Goal: Task Accomplishment & Management: Complete application form

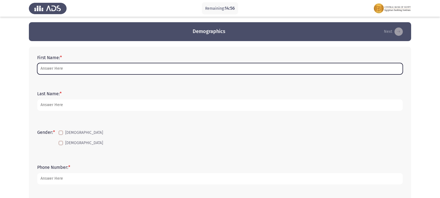
click at [107, 72] on input "First Name: *" at bounding box center [220, 68] width 366 height 11
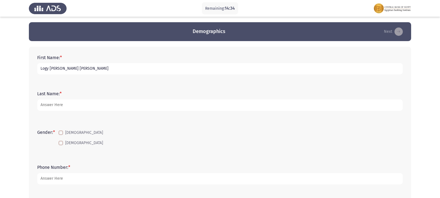
type input "Logy [PERSON_NAME] [PERSON_NAME]"
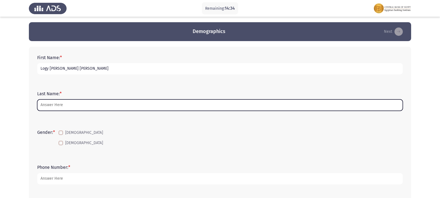
click at [178, 104] on input "Last Name: *" at bounding box center [220, 104] width 366 height 11
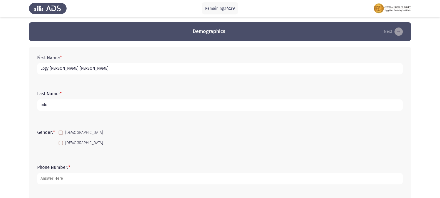
type input "bdc"
click at [73, 139] on mat-checkbox "[DEMOGRAPHIC_DATA]" at bounding box center [81, 143] width 52 height 10
click at [64, 143] on label "[DEMOGRAPHIC_DATA]" at bounding box center [81, 143] width 44 height 7
click at [61, 145] on input "[DEMOGRAPHIC_DATA]" at bounding box center [61, 145] width 0 height 0
checkbox input "true"
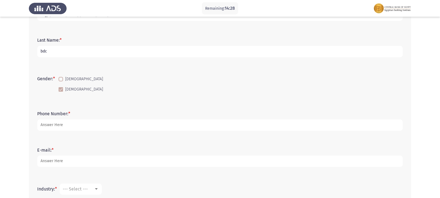
scroll to position [56, 0]
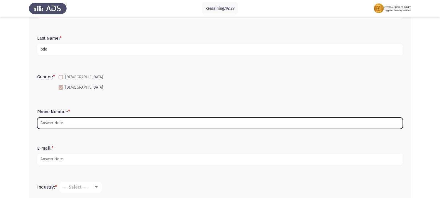
click at [84, 125] on input "Phone Number: *" at bounding box center [220, 123] width 366 height 11
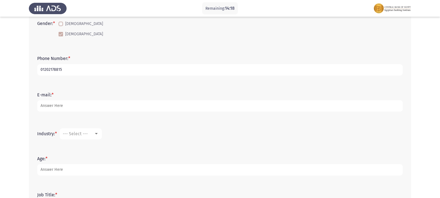
scroll to position [111, 0]
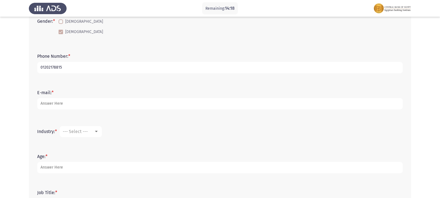
type input "01202178815"
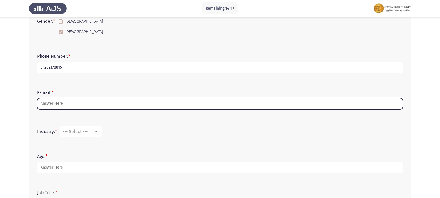
click at [87, 106] on input "E-mail: *" at bounding box center [220, 103] width 366 height 11
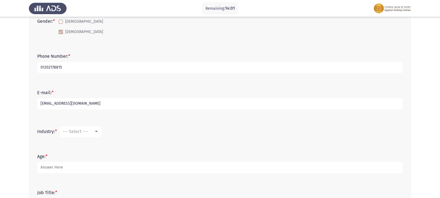
type input "[EMAIL_ADDRESS][DOMAIN_NAME]"
click at [92, 134] on div "--- Select ---" at bounding box center [78, 131] width 31 height 5
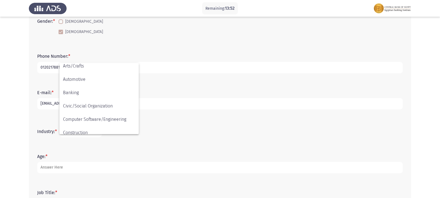
scroll to position [43, 0]
click at [119, 94] on span "Banking" at bounding box center [99, 93] width 72 height 13
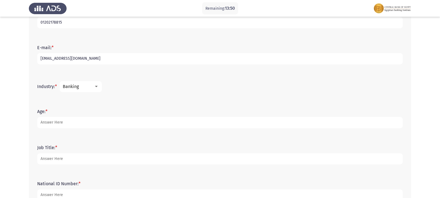
scroll to position [167, 0]
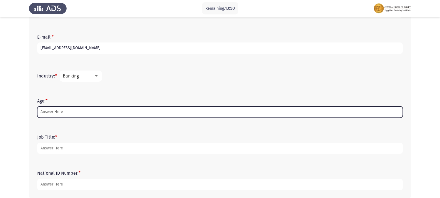
click at [104, 109] on input "Age: *" at bounding box center [220, 111] width 366 height 11
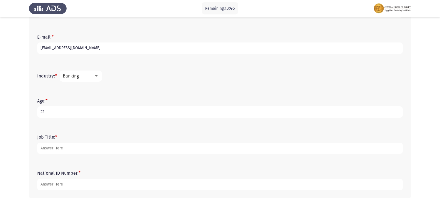
type input "22"
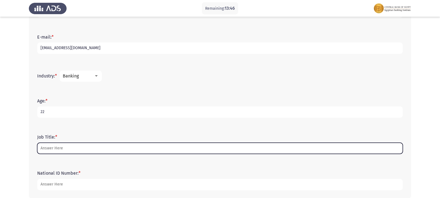
click at [101, 146] on input "Job Title: *" at bounding box center [220, 148] width 366 height 11
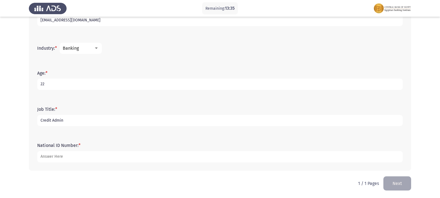
scroll to position [195, 0]
type input "Credit Admin"
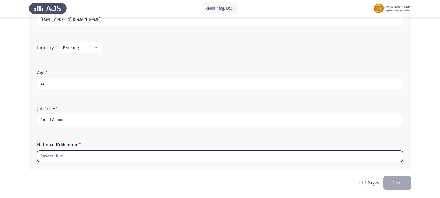
click at [114, 159] on input "National ID Number: *" at bounding box center [220, 156] width 366 height 11
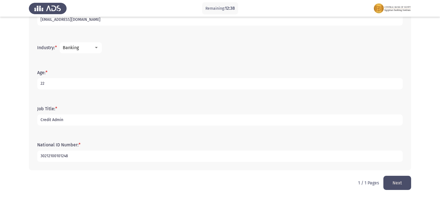
type input "30212100101248"
click at [405, 187] on button "Next" at bounding box center [398, 183] width 28 height 14
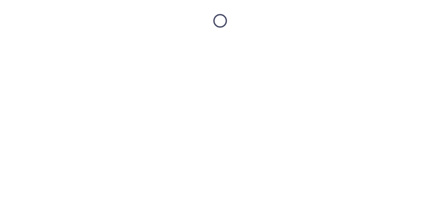
scroll to position [0, 0]
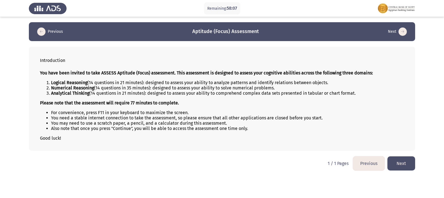
click at [401, 162] on button "Next" at bounding box center [402, 163] width 28 height 14
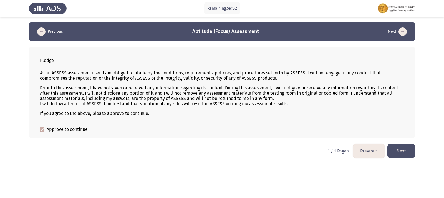
click at [403, 152] on button "Next" at bounding box center [402, 151] width 28 height 14
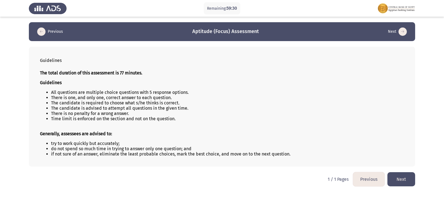
click at [401, 182] on button "Next" at bounding box center [402, 179] width 28 height 14
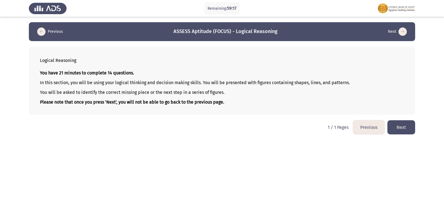
click at [400, 133] on button "Next" at bounding box center [402, 127] width 28 height 14
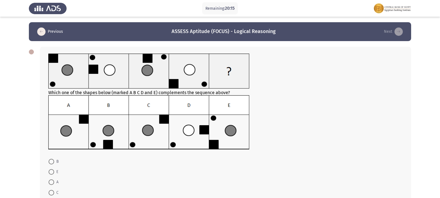
scroll to position [28, 0]
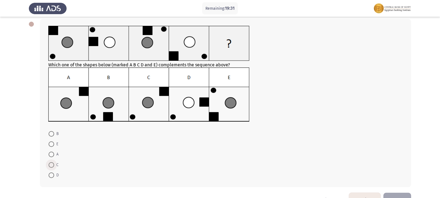
click at [52, 166] on span at bounding box center [52, 165] width 6 height 6
click at [52, 166] on input "C" at bounding box center [52, 165] width 6 height 6
radio input "true"
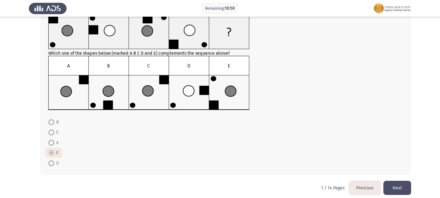
scroll to position [44, 0]
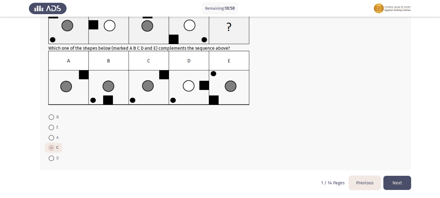
click at [394, 183] on button "Next" at bounding box center [398, 183] width 28 height 14
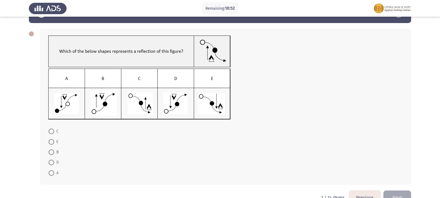
scroll to position [28, 0]
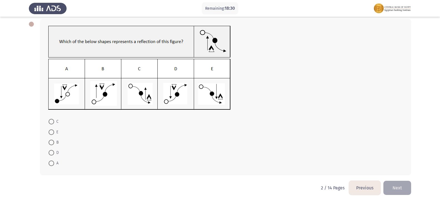
click at [52, 134] on span at bounding box center [52, 132] width 6 height 6
click at [52, 134] on input "E" at bounding box center [52, 132] width 6 height 6
radio input "true"
click at [399, 188] on button "Next" at bounding box center [398, 187] width 28 height 14
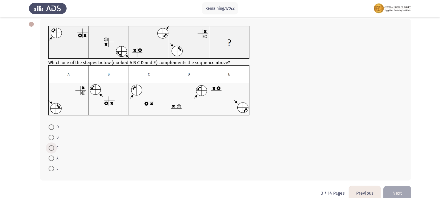
click at [51, 149] on span at bounding box center [52, 148] width 6 height 6
click at [51, 149] on input "C" at bounding box center [52, 148] width 6 height 6
radio input "true"
click at [402, 192] on button "Next" at bounding box center [398, 193] width 28 height 14
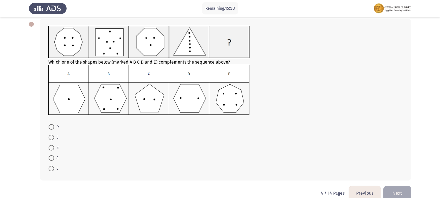
click at [54, 159] on span at bounding box center [52, 158] width 6 height 6
click at [54, 159] on input "A" at bounding box center [52, 158] width 6 height 6
radio input "true"
click at [54, 125] on span at bounding box center [52, 127] width 6 height 6
click at [54, 125] on input "D" at bounding box center [52, 127] width 6 height 6
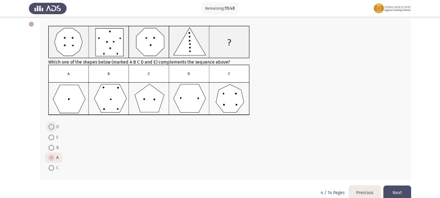
radio input "true"
click at [399, 189] on button "Next" at bounding box center [398, 193] width 28 height 14
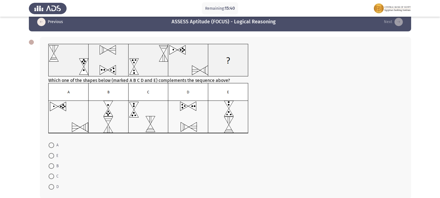
scroll to position [0, 0]
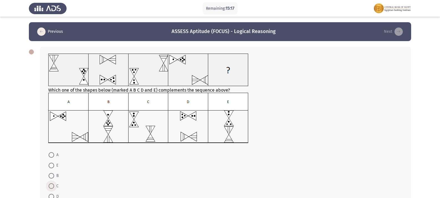
click at [52, 186] on span at bounding box center [52, 186] width 6 height 6
click at [52, 186] on input "C" at bounding box center [52, 186] width 6 height 6
radio input "true"
click at [53, 164] on span at bounding box center [52, 166] width 6 height 6
click at [53, 164] on input "E" at bounding box center [52, 166] width 6 height 6
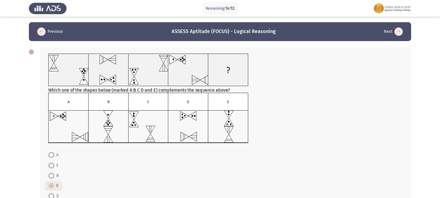
radio input "true"
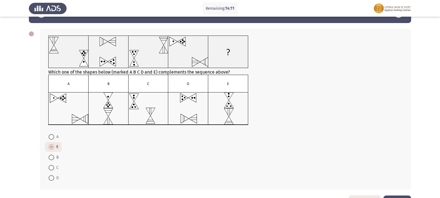
scroll to position [28, 0]
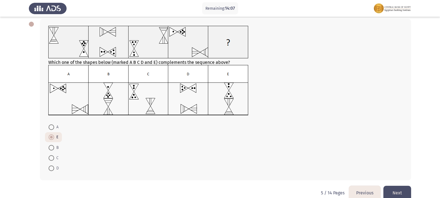
click at [393, 193] on button "Next" at bounding box center [398, 193] width 28 height 14
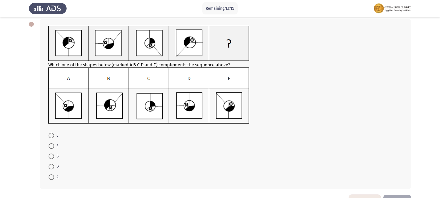
click at [52, 178] on span at bounding box center [52, 177] width 6 height 6
click at [52, 178] on input "A" at bounding box center [52, 177] width 6 height 6
radio input "true"
click at [52, 178] on span at bounding box center [52, 177] width 6 height 6
click at [52, 178] on input "A" at bounding box center [52, 177] width 6 height 6
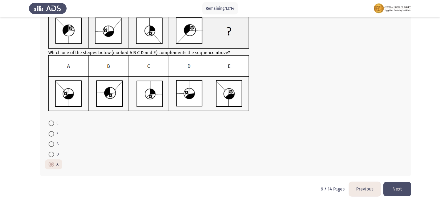
scroll to position [46, 0]
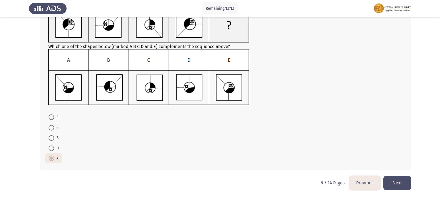
click at [396, 184] on button "Next" at bounding box center [398, 183] width 28 height 14
click at [396, 184] on html "Remaining: 13:13 Previous ASSESS Aptitude (FOCUS) - Logical Reasoning Next Whic…" at bounding box center [220, 76] width 440 height 244
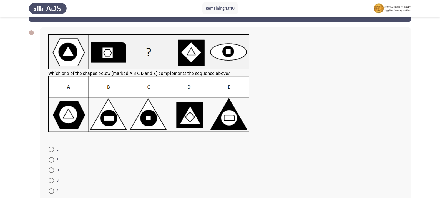
scroll to position [28, 0]
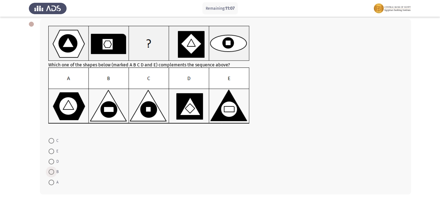
click at [49, 173] on span at bounding box center [52, 172] width 6 height 6
click at [49, 173] on input "B" at bounding box center [52, 172] width 6 height 6
radio input "true"
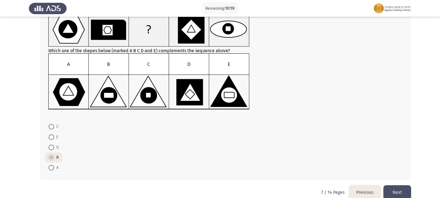
scroll to position [51, 0]
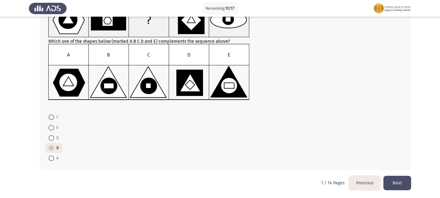
click at [387, 183] on button "Next" at bounding box center [398, 183] width 28 height 14
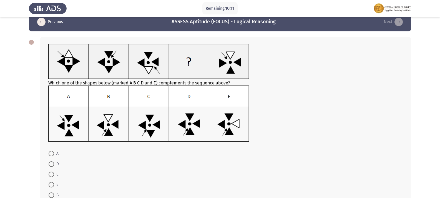
scroll to position [0, 0]
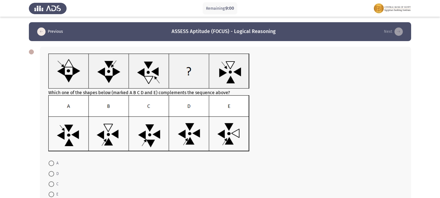
click at [51, 183] on span at bounding box center [52, 184] width 6 height 6
click at [51, 183] on input "C" at bounding box center [52, 184] width 6 height 6
radio input "true"
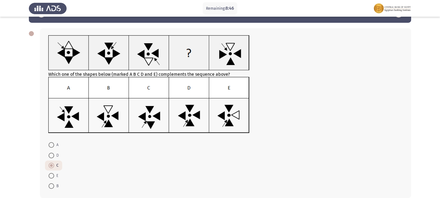
scroll to position [46, 0]
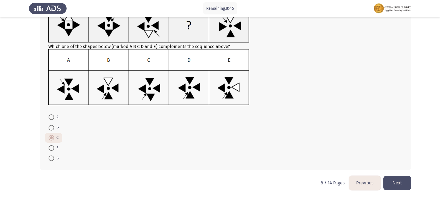
click at [404, 184] on button "Next" at bounding box center [398, 183] width 28 height 14
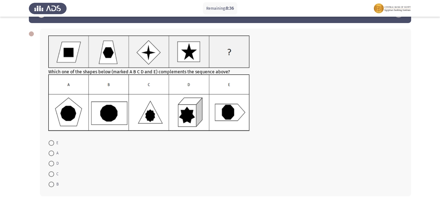
scroll to position [28, 0]
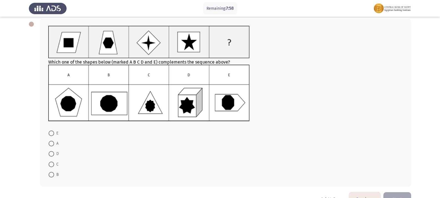
click at [52, 146] on span at bounding box center [52, 144] width 6 height 6
click at [52, 146] on input "A" at bounding box center [52, 144] width 6 height 6
radio input "true"
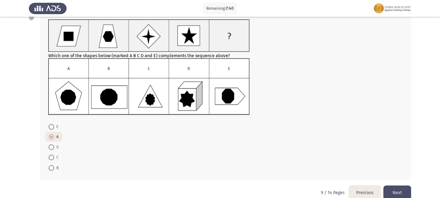
scroll to position [44, 0]
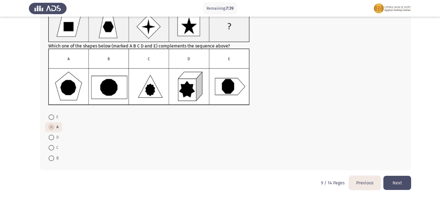
click at [395, 180] on button "Next" at bounding box center [398, 183] width 28 height 14
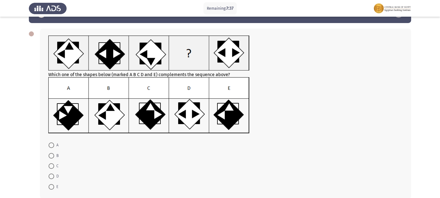
scroll to position [28, 0]
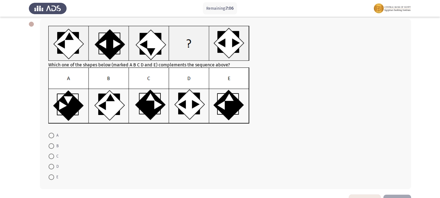
click at [57, 156] on span "C" at bounding box center [56, 156] width 4 height 7
click at [54, 156] on input "C" at bounding box center [52, 157] width 6 height 6
radio input "true"
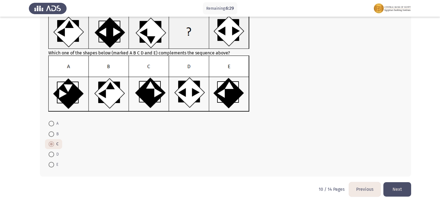
scroll to position [46, 0]
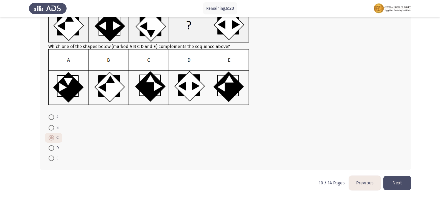
click at [398, 184] on button "Next" at bounding box center [398, 183] width 28 height 14
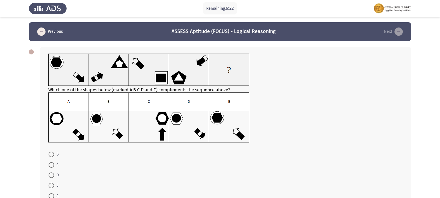
scroll to position [28, 0]
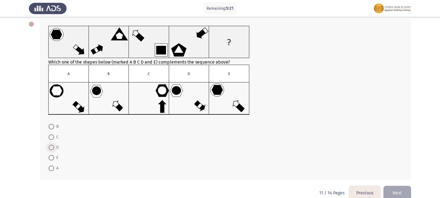
click at [50, 147] on span at bounding box center [52, 148] width 6 height 6
click at [50, 147] on input "D" at bounding box center [52, 148] width 6 height 6
radio input "true"
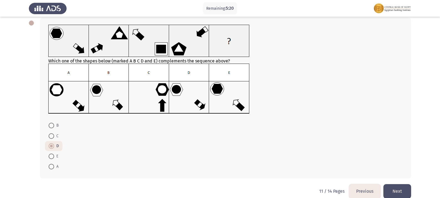
scroll to position [37, 0]
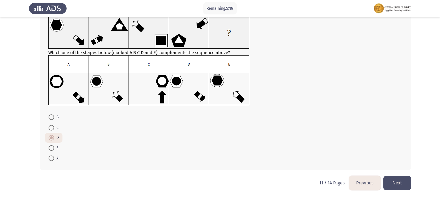
click at [397, 184] on button "Next" at bounding box center [398, 183] width 28 height 14
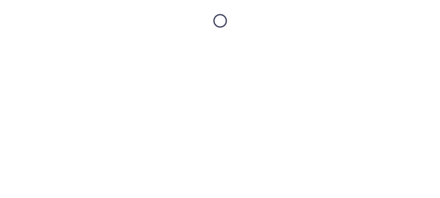
scroll to position [0, 0]
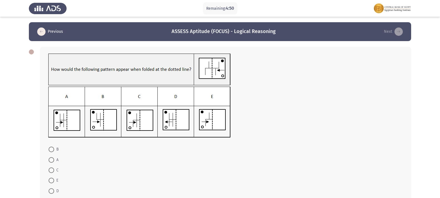
click at [57, 161] on span "A" at bounding box center [56, 160] width 4 height 7
click at [54, 161] on input "A" at bounding box center [52, 160] width 6 height 6
radio input "true"
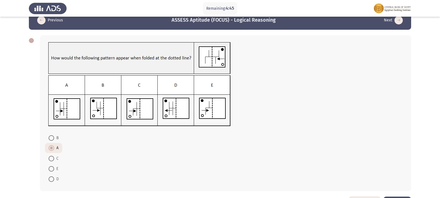
scroll to position [28, 0]
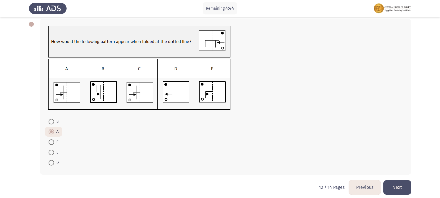
click at [398, 186] on button "Next" at bounding box center [398, 187] width 28 height 14
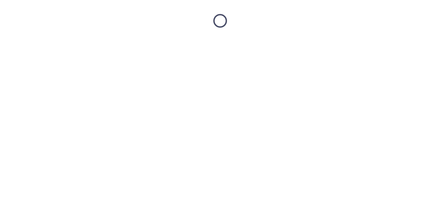
scroll to position [0, 0]
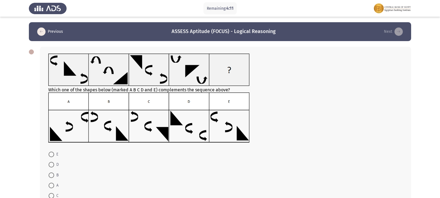
click at [54, 164] on span at bounding box center [52, 165] width 6 height 6
click at [54, 164] on input "D" at bounding box center [52, 165] width 6 height 6
radio input "true"
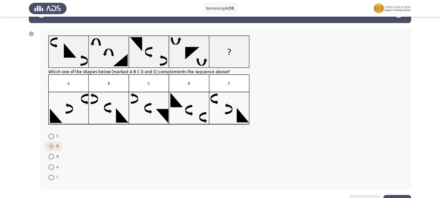
scroll to position [28, 0]
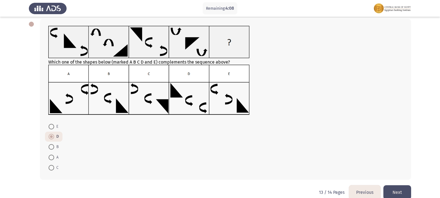
click at [396, 190] on button "Next" at bounding box center [398, 192] width 28 height 14
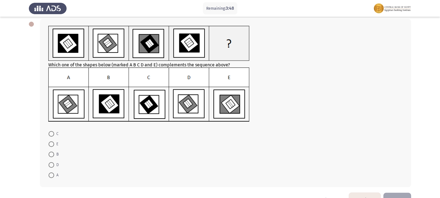
click at [51, 178] on span at bounding box center [52, 176] width 6 height 6
click at [51, 178] on input "A" at bounding box center [52, 176] width 6 height 6
radio input "true"
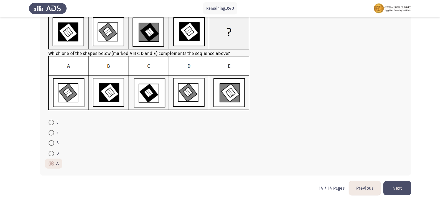
scroll to position [44, 0]
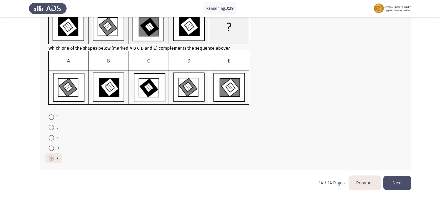
click at [401, 185] on button "Next" at bounding box center [398, 183] width 28 height 14
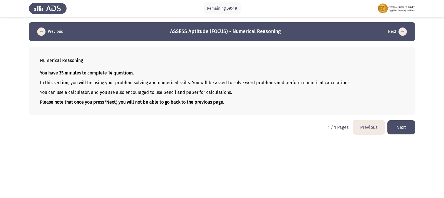
click at [400, 128] on button "Next" at bounding box center [402, 127] width 28 height 14
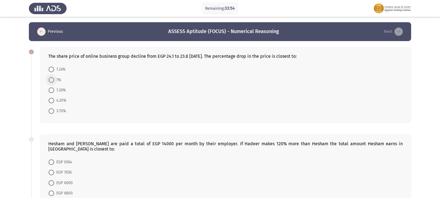
click at [55, 79] on span "1%" at bounding box center [57, 80] width 7 height 7
click at [54, 79] on input "1%" at bounding box center [52, 80] width 6 height 6
radio input "true"
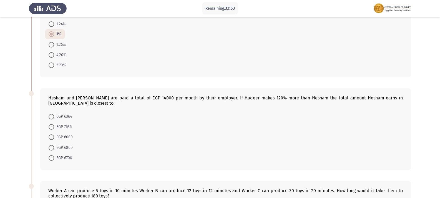
scroll to position [56, 0]
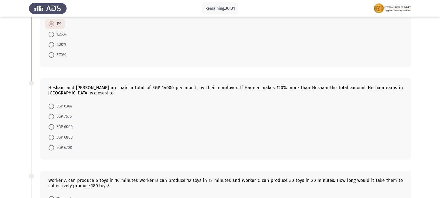
click at [56, 124] on span "EGP 6000" at bounding box center [63, 127] width 19 height 7
click at [54, 124] on input "EGP 6000" at bounding box center [52, 127] width 6 height 6
radio input "true"
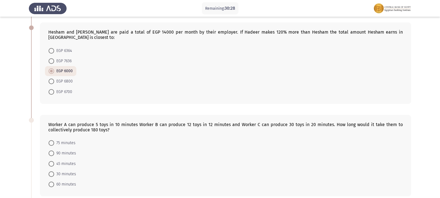
scroll to position [139, 0]
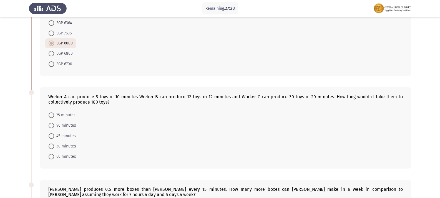
click at [65, 122] on span "90 minutes" at bounding box center [65, 125] width 22 height 7
click at [54, 123] on input "90 minutes" at bounding box center [52, 126] width 6 height 6
radio input "true"
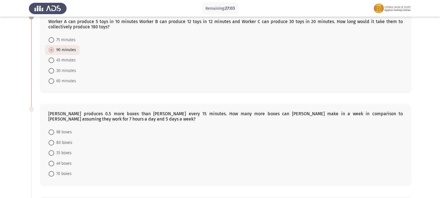
scroll to position [222, 0]
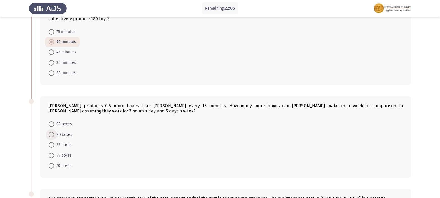
click at [63, 131] on span "80 boxes" at bounding box center [63, 134] width 18 height 7
click at [54, 132] on input "80 boxes" at bounding box center [52, 135] width 6 height 6
radio input "true"
click at [68, 121] on span "98 boxes" at bounding box center [63, 124] width 18 height 7
click at [54, 121] on input "98 boxes" at bounding box center [52, 124] width 6 height 6
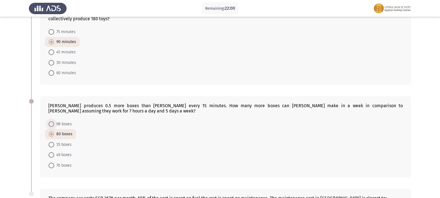
radio input "true"
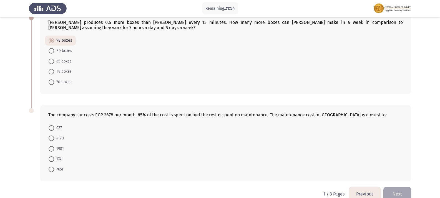
scroll to position [311, 0]
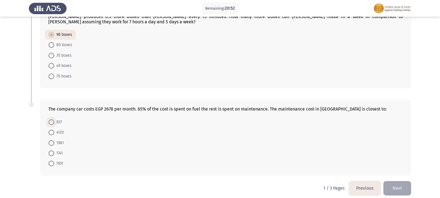
click at [60, 119] on span "937" at bounding box center [58, 122] width 8 height 7
click at [54, 119] on input "937" at bounding box center [52, 122] width 6 height 6
radio input "true"
click at [393, 186] on button "Next" at bounding box center [398, 188] width 28 height 14
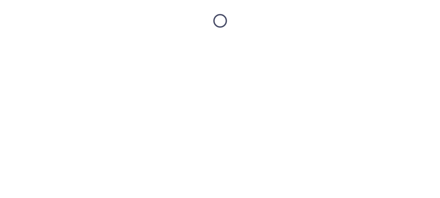
scroll to position [0, 0]
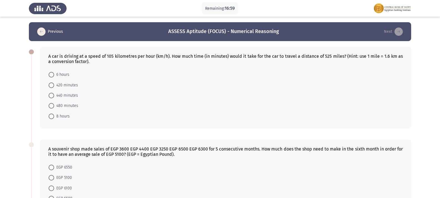
click at [72, 86] on span "420 minutes" at bounding box center [66, 85] width 24 height 7
click at [54, 86] on input "420 minutes" at bounding box center [52, 86] width 6 height 6
radio input "true"
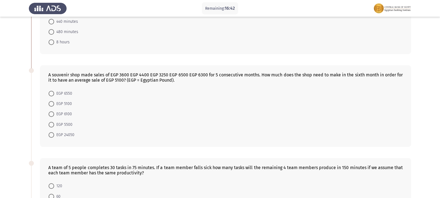
scroll to position [83, 0]
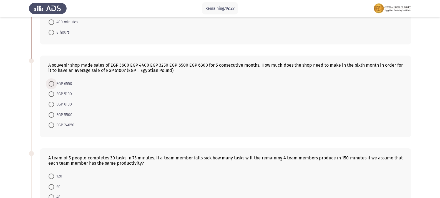
click at [65, 84] on span "EGP 6550" at bounding box center [63, 84] width 18 height 7
click at [54, 84] on input "EGP 6550" at bounding box center [52, 84] width 6 height 6
radio input "true"
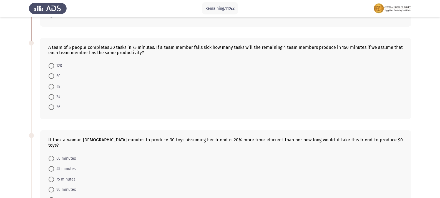
scroll to position [184, 0]
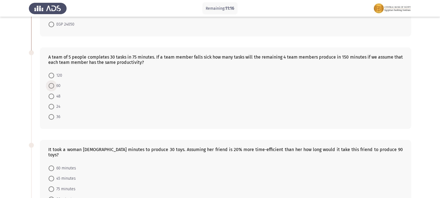
click at [57, 88] on span "60" at bounding box center [57, 86] width 6 height 7
click at [54, 88] on input "60" at bounding box center [52, 86] width 6 height 6
radio input "true"
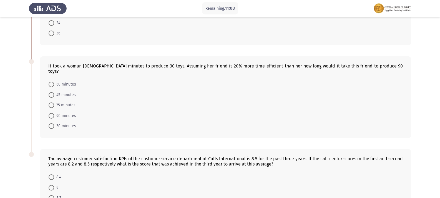
scroll to position [295, 0]
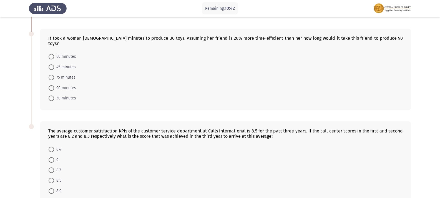
click at [75, 53] on span "60 minutes" at bounding box center [65, 56] width 22 height 7
click at [54, 54] on input "60 minutes" at bounding box center [52, 57] width 6 height 6
radio input "true"
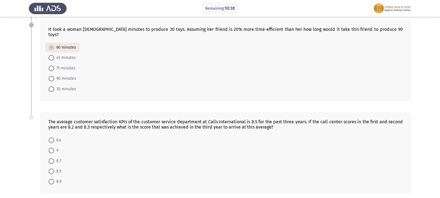
scroll to position [294, 0]
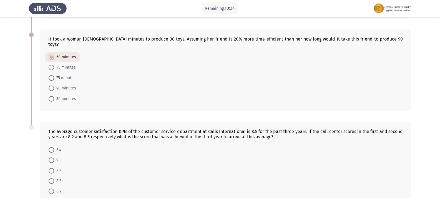
click at [71, 64] on span "45 minutes" at bounding box center [65, 67] width 22 height 7
click at [54, 65] on input "45 minutes" at bounding box center [52, 68] width 6 height 6
radio input "true"
click at [71, 64] on span "45 minutes" at bounding box center [65, 67] width 22 height 7
click at [54, 65] on input "45 minutes" at bounding box center [52, 68] width 6 height 6
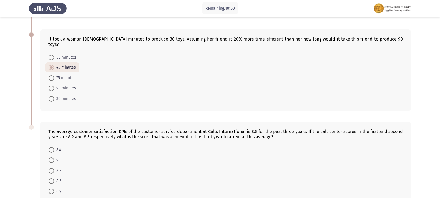
scroll to position [322, 0]
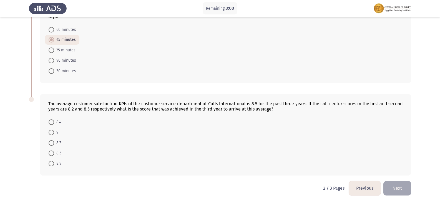
click at [58, 129] on span "9" at bounding box center [56, 132] width 4 height 7
click at [54, 130] on input "9" at bounding box center [52, 133] width 6 height 6
radio input "true"
click at [405, 186] on button "Next" at bounding box center [398, 188] width 28 height 14
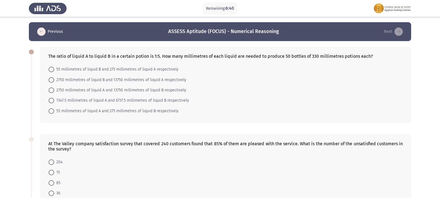
scroll to position [28, 0]
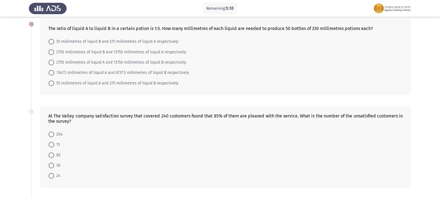
click at [57, 165] on span "36" at bounding box center [57, 165] width 6 height 7
click at [54, 165] on input "36" at bounding box center [52, 166] width 6 height 6
radio input "true"
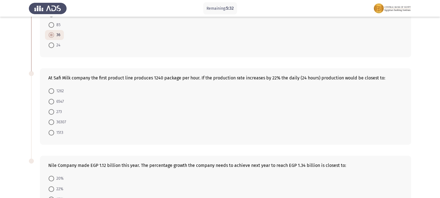
scroll to position [167, 0]
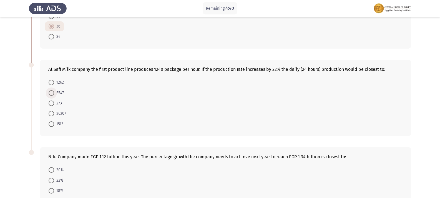
click at [60, 95] on span "6547" at bounding box center [59, 93] width 10 height 7
click at [54, 95] on input "6547" at bounding box center [52, 93] width 6 height 6
radio input "true"
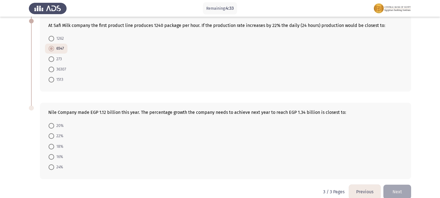
scroll to position [219, 0]
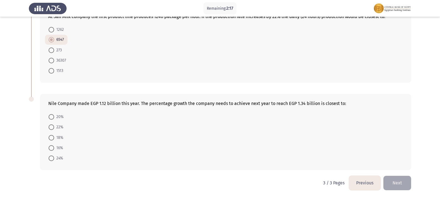
click at [55, 129] on span "22%" at bounding box center [58, 127] width 9 height 7
click at [54, 129] on input "22%" at bounding box center [52, 127] width 6 height 6
radio input "true"
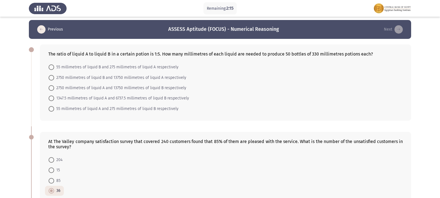
scroll to position [0, 0]
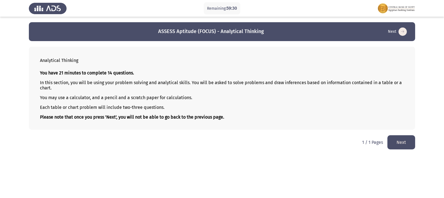
click at [400, 139] on button "Next" at bounding box center [402, 142] width 28 height 14
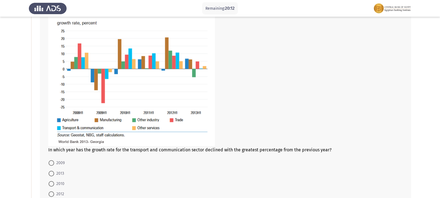
scroll to position [83, 0]
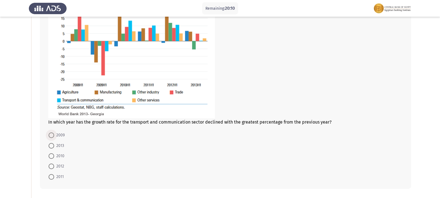
click at [61, 136] on span "2009" at bounding box center [59, 135] width 11 height 7
click at [54, 136] on input "2009" at bounding box center [52, 136] width 6 height 6
radio input "true"
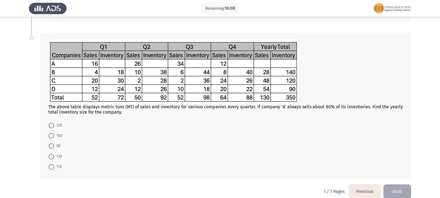
scroll to position [259, 0]
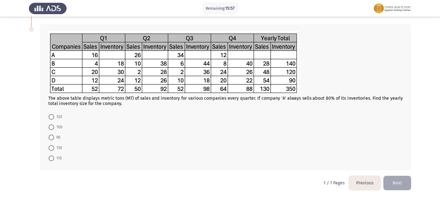
click at [56, 119] on span "120" at bounding box center [58, 117] width 8 height 7
click at [54, 119] on input "120" at bounding box center [52, 117] width 6 height 6
radio input "true"
click at [52, 146] on span at bounding box center [52, 148] width 6 height 6
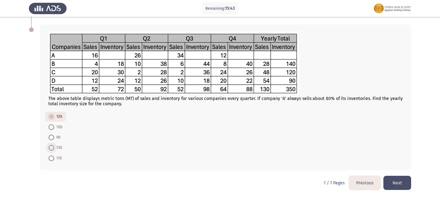
click at [52, 146] on input "130" at bounding box center [52, 148] width 6 height 6
radio input "true"
click at [401, 178] on button "Next" at bounding box center [398, 183] width 28 height 14
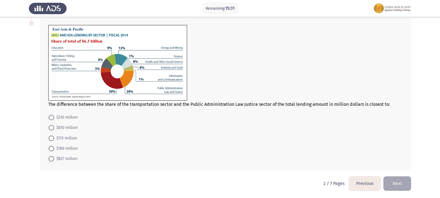
scroll to position [224, 0]
click at [372, 176] on button "Previous" at bounding box center [365, 183] width 32 height 14
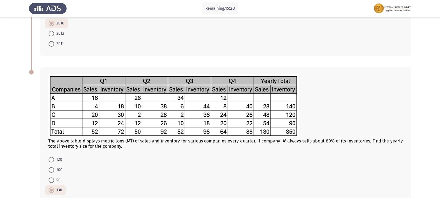
scroll to position [258, 0]
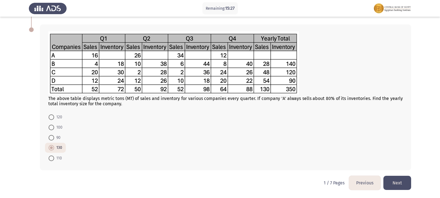
click at [403, 177] on button "Next" at bounding box center [398, 183] width 28 height 14
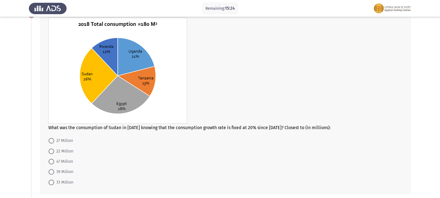
scroll to position [28, 0]
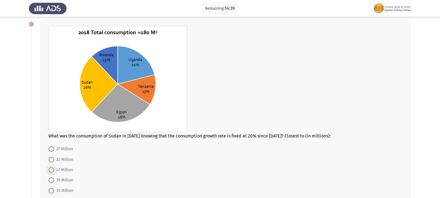
click at [65, 169] on span "47 Million" at bounding box center [63, 170] width 19 height 7
click at [54, 169] on input "47 Million" at bounding box center [52, 170] width 6 height 6
radio input "true"
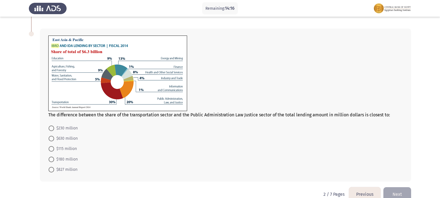
scroll to position [222, 0]
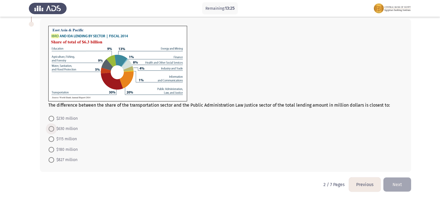
click at [52, 132] on span at bounding box center [52, 129] width 6 height 6
click at [52, 132] on input "$630 million" at bounding box center [52, 129] width 6 height 6
radio input "true"
click at [404, 183] on button "Next" at bounding box center [398, 184] width 28 height 14
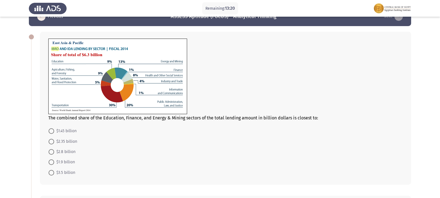
scroll to position [28, 0]
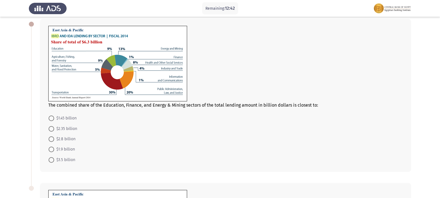
click at [54, 118] on span at bounding box center [52, 119] width 6 height 6
click at [54, 118] on input "$1.45 billion" at bounding box center [52, 119] width 6 height 6
radio input "true"
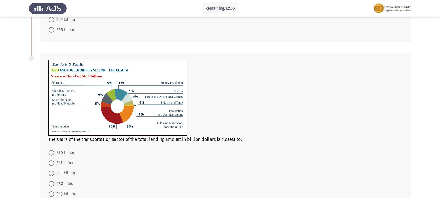
scroll to position [167, 0]
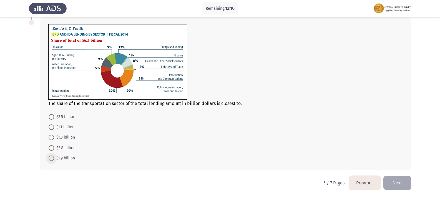
click at [72, 157] on span "$1.9 billion" at bounding box center [64, 158] width 21 height 7
click at [54, 157] on input "$1.9 billion" at bounding box center [52, 159] width 6 height 6
radio input "true"
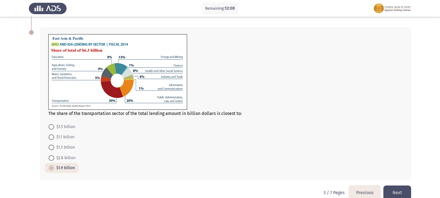
scroll to position [193, 0]
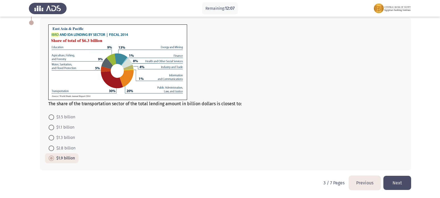
click at [362, 181] on button "Previous" at bounding box center [365, 183] width 32 height 14
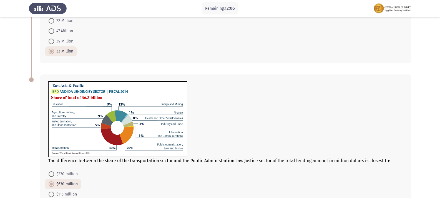
scroll to position [224, 0]
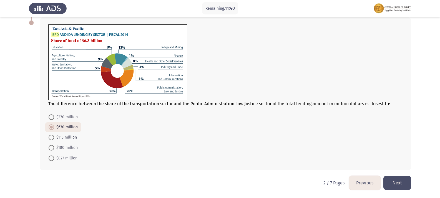
click at [398, 178] on button "Next" at bounding box center [398, 183] width 28 height 14
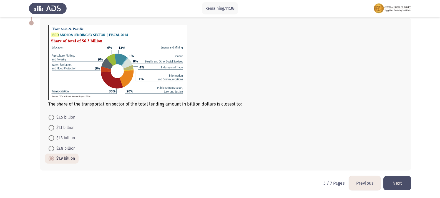
scroll to position [193, 0]
click at [391, 181] on button "Next" at bounding box center [398, 183] width 28 height 14
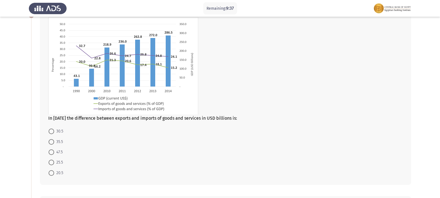
scroll to position [28, 0]
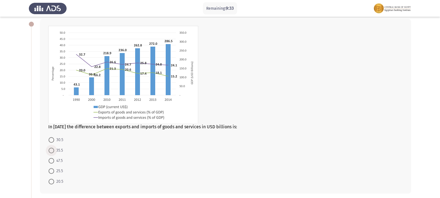
click at [63, 150] on span "35.5" at bounding box center [58, 150] width 9 height 7
click at [54, 150] on input "35.5" at bounding box center [52, 151] width 6 height 6
radio input "true"
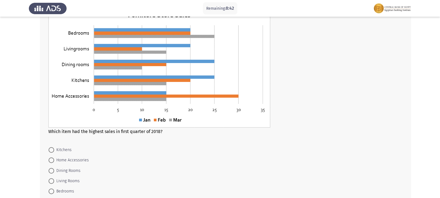
scroll to position [250, 0]
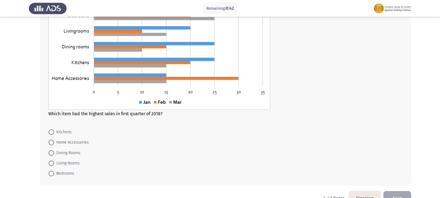
click at [70, 176] on span "Bedrooms" at bounding box center [64, 173] width 20 height 7
click at [54, 176] on input "Bedrooms" at bounding box center [52, 174] width 6 height 6
radio input "true"
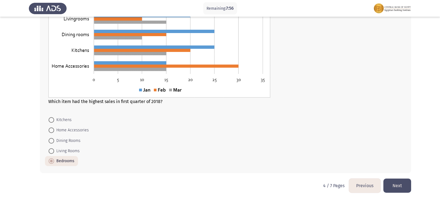
scroll to position [265, 0]
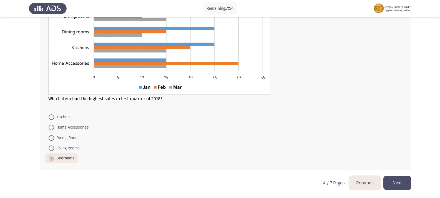
click at [390, 181] on button "Next" at bounding box center [398, 183] width 28 height 14
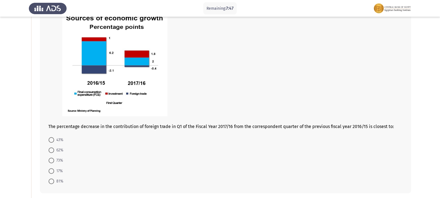
scroll to position [56, 0]
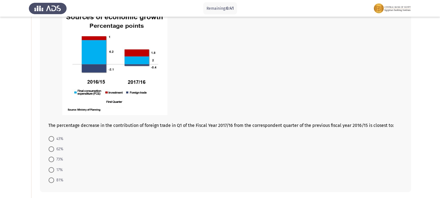
click at [60, 158] on span "73%" at bounding box center [58, 159] width 9 height 7
click at [54, 158] on input "73%" at bounding box center [52, 160] width 6 height 6
radio input "true"
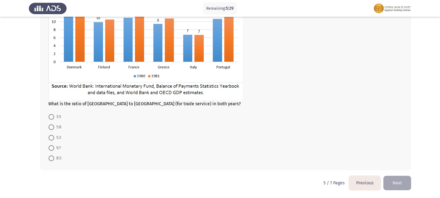
scroll to position [266, 0]
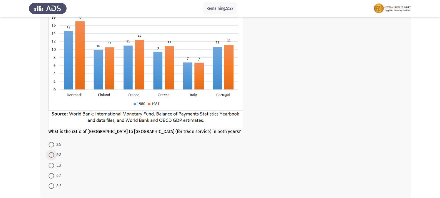
click at [53, 155] on span at bounding box center [52, 155] width 6 height 6
click at [53, 155] on input "5:8" at bounding box center [52, 155] width 6 height 6
radio input "true"
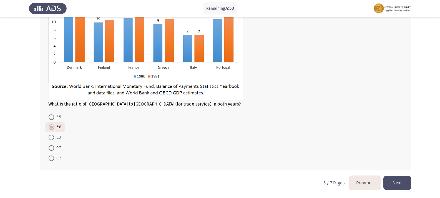
click at [403, 181] on button "Next" at bounding box center [398, 183] width 28 height 14
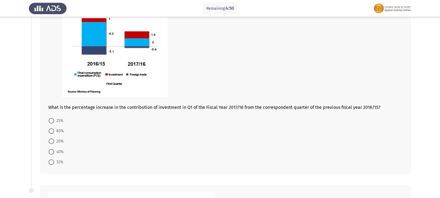
scroll to position [83, 0]
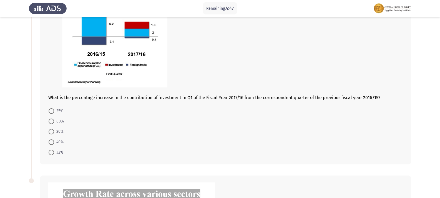
click at [59, 123] on span "80%" at bounding box center [59, 121] width 10 height 7
click at [54, 123] on input "80%" at bounding box center [52, 122] width 6 height 6
radio input "true"
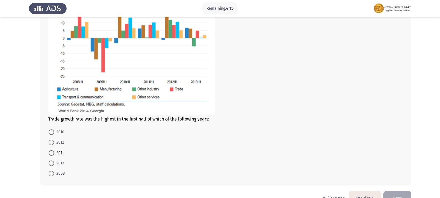
scroll to position [306, 0]
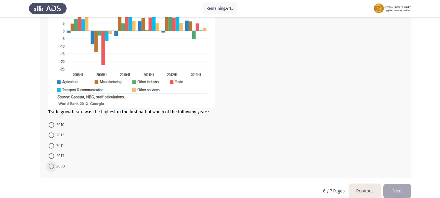
click at [64, 164] on span "2008" at bounding box center [59, 166] width 11 height 7
click at [54, 164] on input "2008" at bounding box center [52, 167] width 6 height 6
radio input "true"
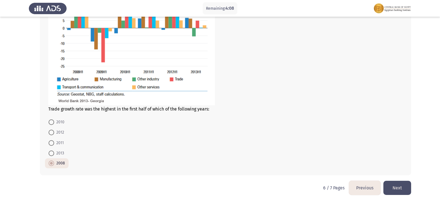
scroll to position [313, 0]
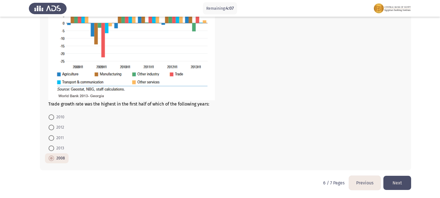
click at [405, 182] on button "Next" at bounding box center [398, 183] width 28 height 14
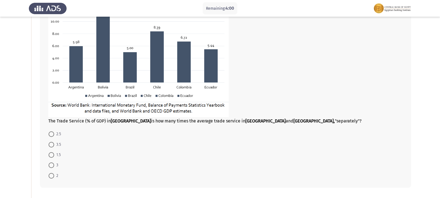
scroll to position [56, 0]
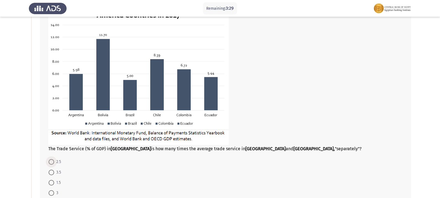
click at [50, 160] on span at bounding box center [52, 162] width 6 height 6
click at [50, 160] on input "2.5" at bounding box center [52, 162] width 6 height 6
radio input "true"
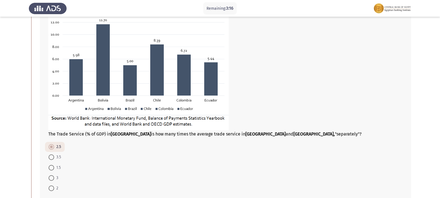
scroll to position [83, 0]
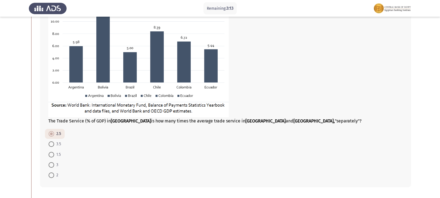
click at [53, 176] on span at bounding box center [52, 176] width 6 height 6
click at [53, 176] on input "2" at bounding box center [52, 176] width 6 height 6
radio input "true"
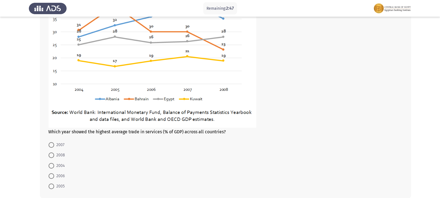
scroll to position [333, 0]
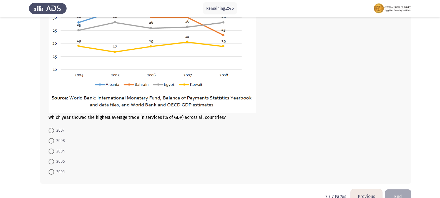
click at [52, 130] on span at bounding box center [52, 131] width 6 height 6
click at [52, 130] on input "2007" at bounding box center [52, 131] width 6 height 6
radio input "true"
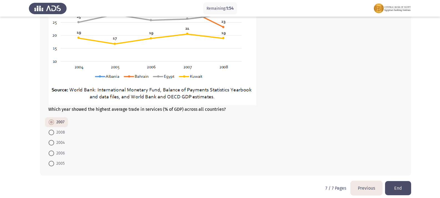
scroll to position [347, 0]
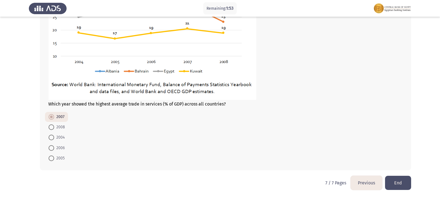
click at [366, 181] on button "Previous" at bounding box center [367, 183] width 32 height 14
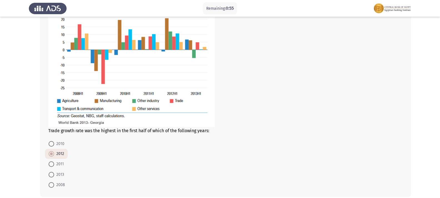
scroll to position [313, 0]
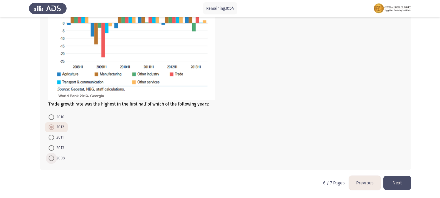
click at [63, 159] on span "2008" at bounding box center [59, 158] width 11 height 7
click at [54, 159] on input "2008" at bounding box center [52, 159] width 6 height 6
radio input "true"
click at [368, 186] on button "Previous" at bounding box center [365, 183] width 32 height 14
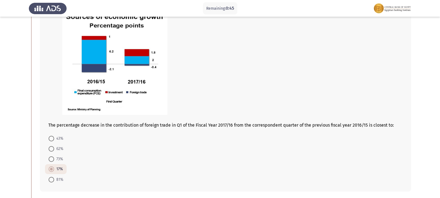
scroll to position [56, 0]
click at [60, 140] on span "43%" at bounding box center [58, 139] width 9 height 7
click at [54, 140] on input "43%" at bounding box center [52, 139] width 6 height 6
radio input "true"
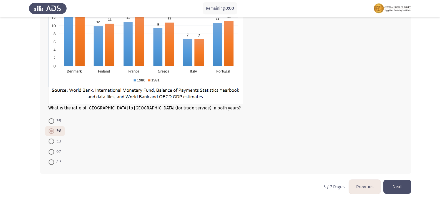
scroll to position [293, 0]
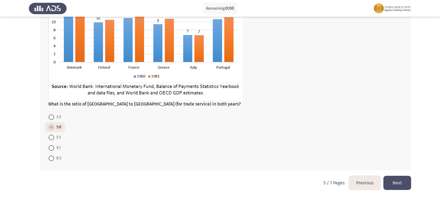
click at [401, 183] on button "Next" at bounding box center [398, 183] width 28 height 14
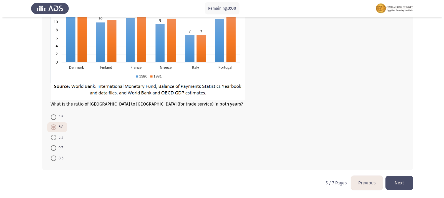
scroll to position [0, 0]
